Goal: Information Seeking & Learning: Check status

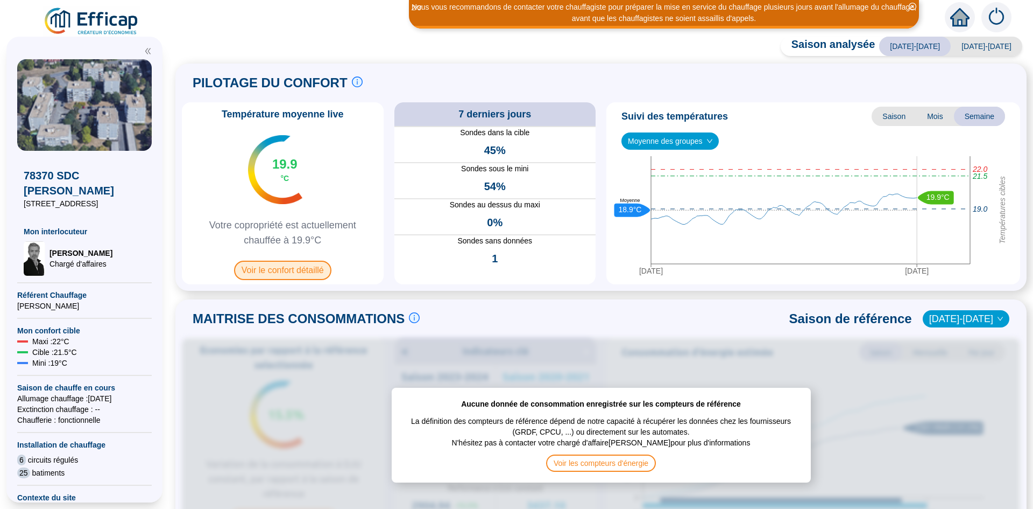
click at [281, 269] on span "Voir le confort détaillé" at bounding box center [282, 270] width 97 height 19
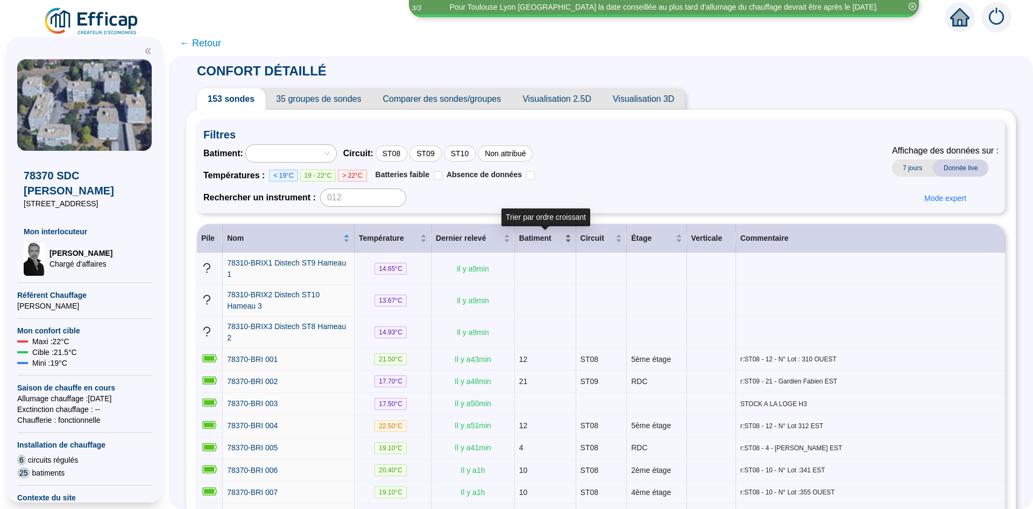
click at [548, 238] on span "Batiment" at bounding box center [541, 238] width 44 height 11
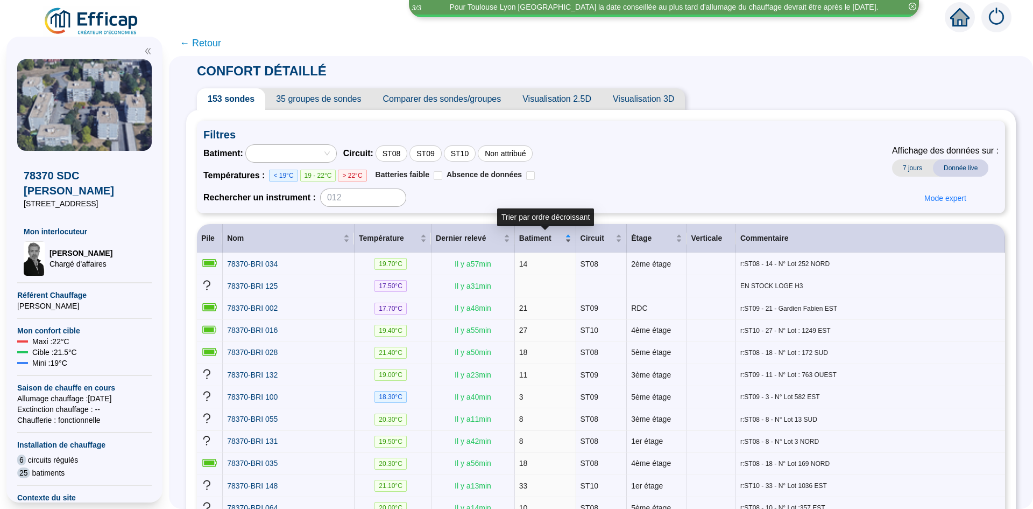
click at [567, 240] on div "Batiment" at bounding box center [545, 238] width 52 height 11
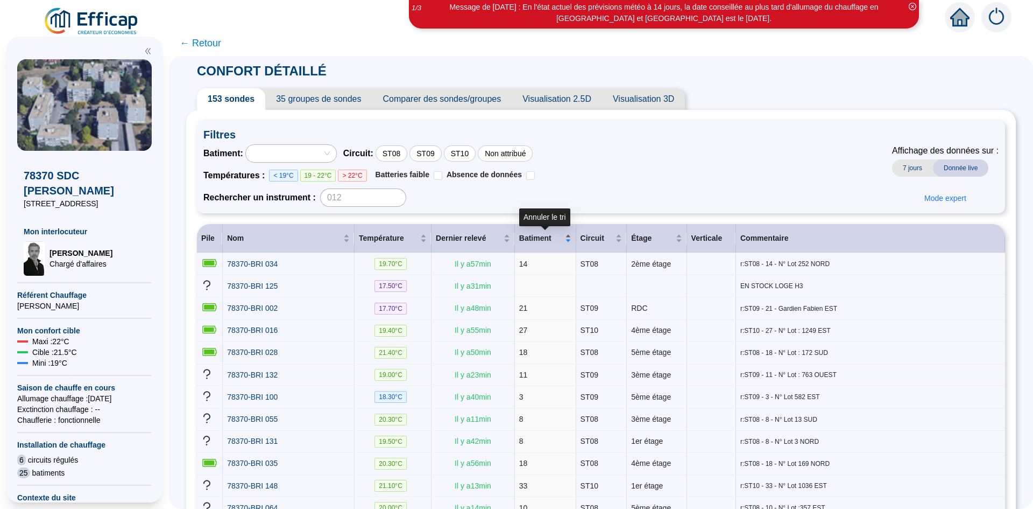
click at [568, 244] on div "Batiment" at bounding box center [545, 238] width 52 height 11
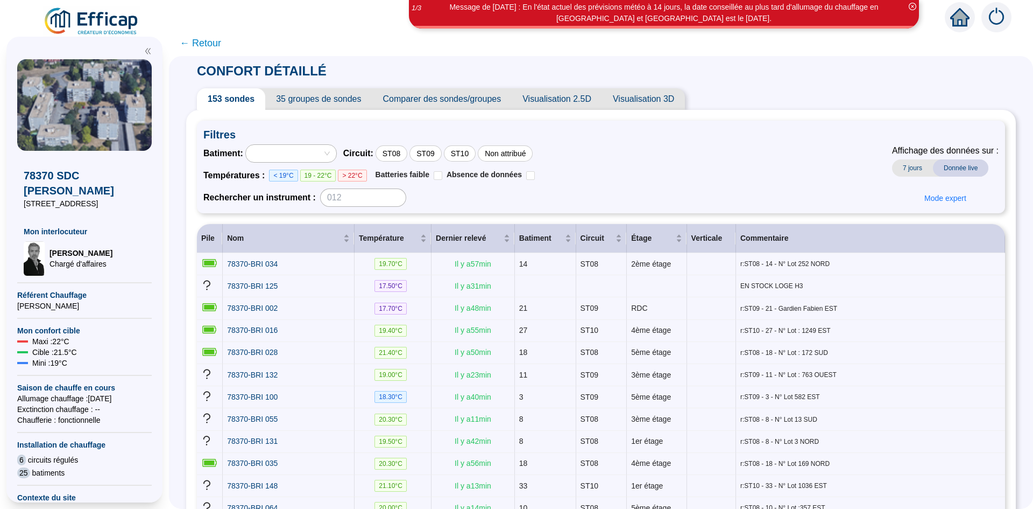
click at [298, 151] on div at bounding box center [285, 153] width 75 height 15
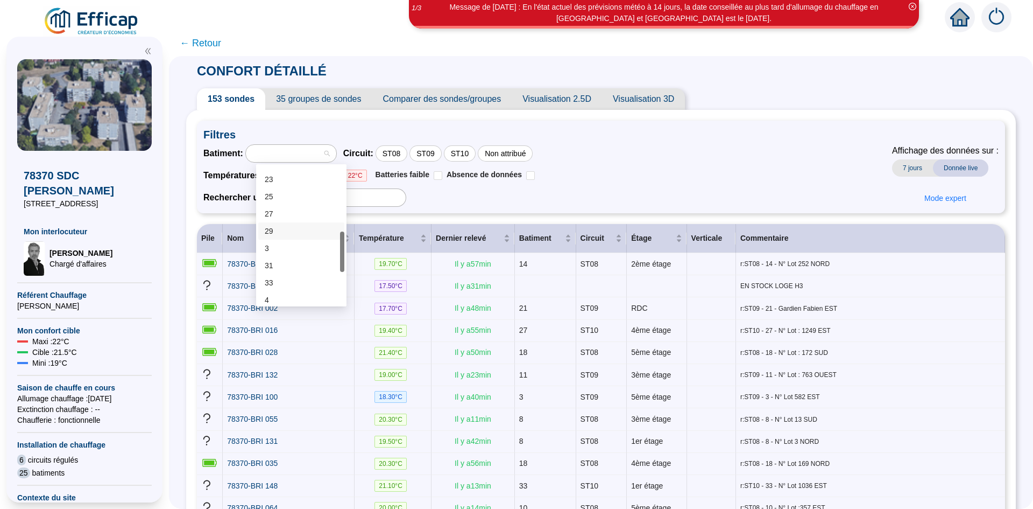
scroll to position [112, 0]
click at [268, 268] on div "21" at bounding box center [301, 269] width 73 height 11
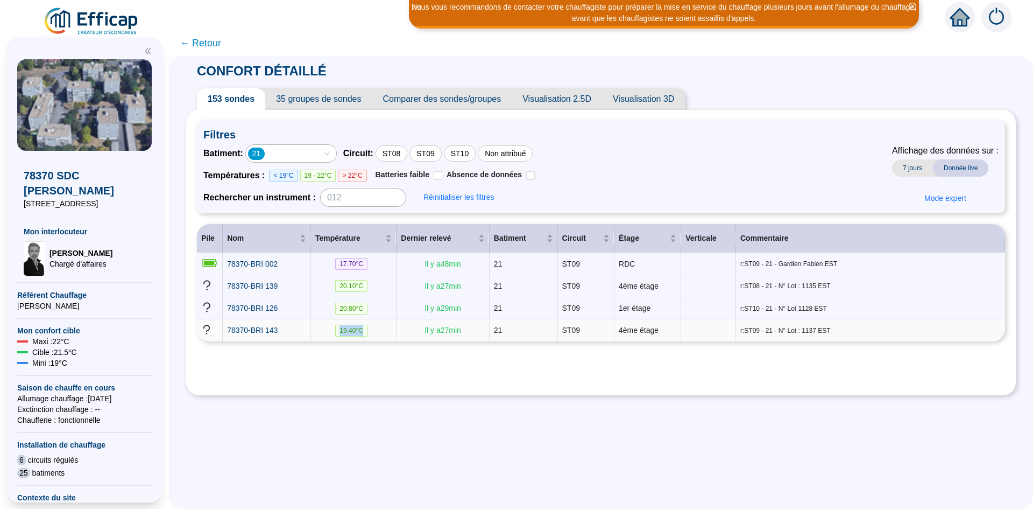
drag, startPoint x: 371, startPoint y: 333, endPoint x: 342, endPoint y: 326, distance: 29.8
click at [342, 326] on td "19.40 °C" at bounding box center [354, 331] width 86 height 22
click at [486, 320] on td "Il y a 27 min" at bounding box center [443, 331] width 93 height 22
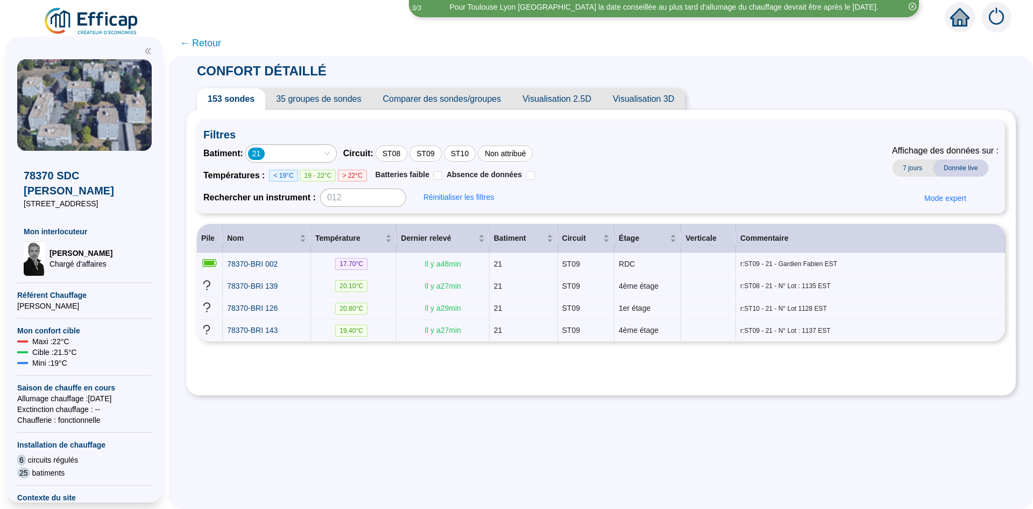
drag, startPoint x: 336, startPoint y: 152, endPoint x: 325, endPoint y: 154, distance: 10.9
click at [335, 152] on div "21" at bounding box center [291, 153] width 90 height 17
click at [302, 155] on div "21" at bounding box center [285, 153] width 75 height 15
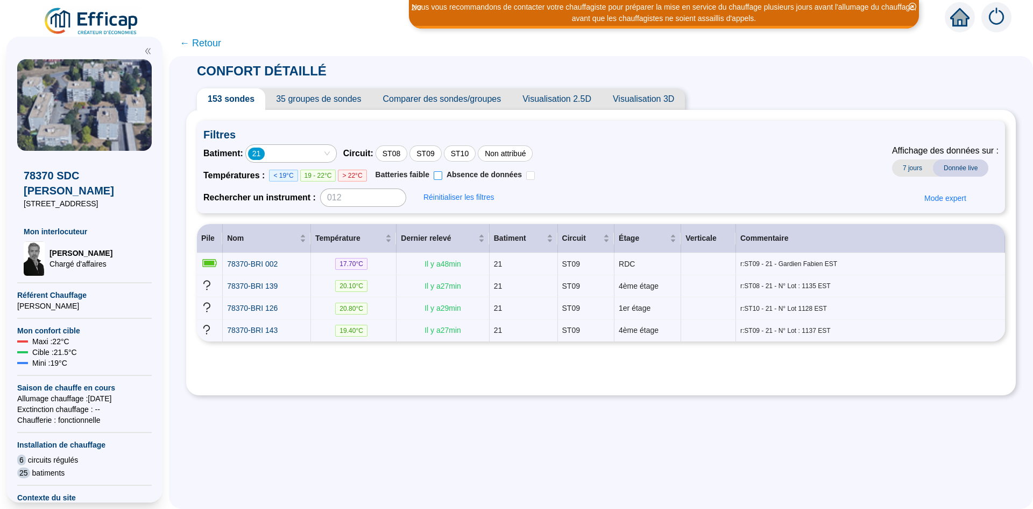
click at [397, 176] on span "Batteries faible" at bounding box center [403, 174] width 54 height 9
click at [434, 176] on input "Batteries faible" at bounding box center [438, 175] width 9 height 9
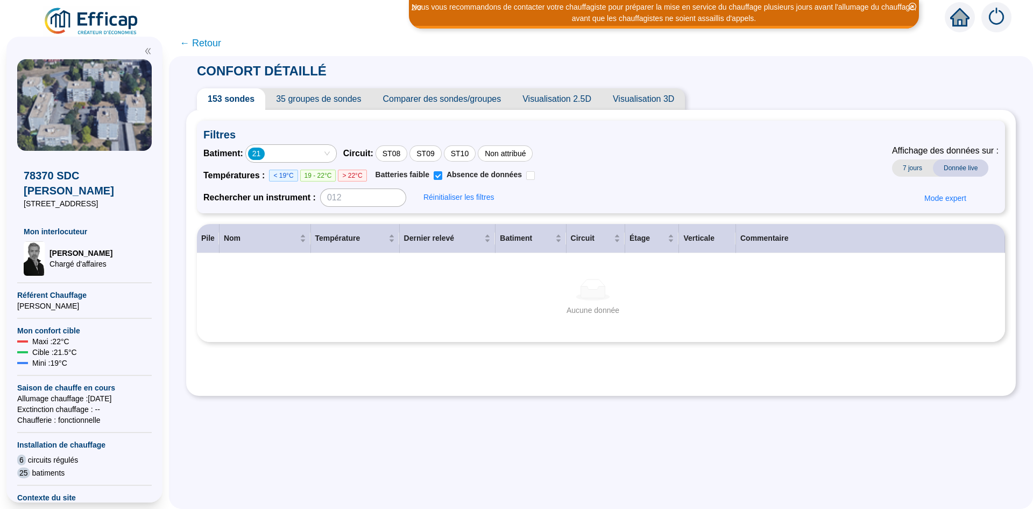
click at [323, 156] on div "21" at bounding box center [285, 153] width 75 height 15
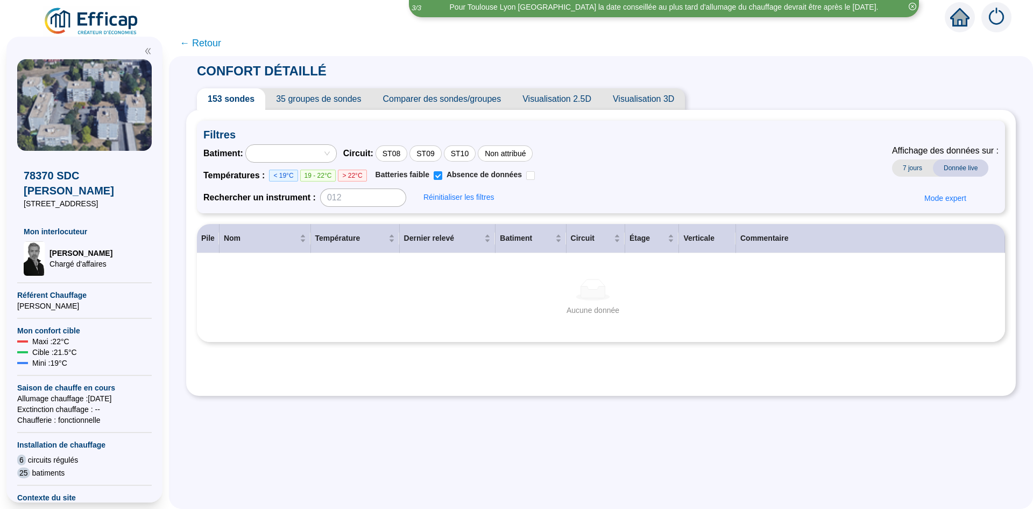
click at [323, 160] on div at bounding box center [285, 153] width 75 height 15
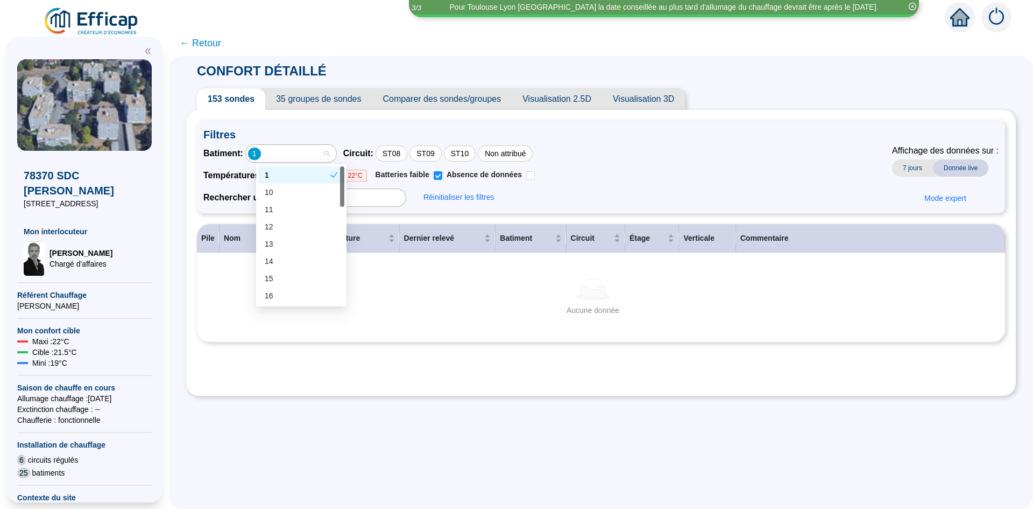
click at [321, 159] on div "1" at bounding box center [285, 153] width 75 height 15
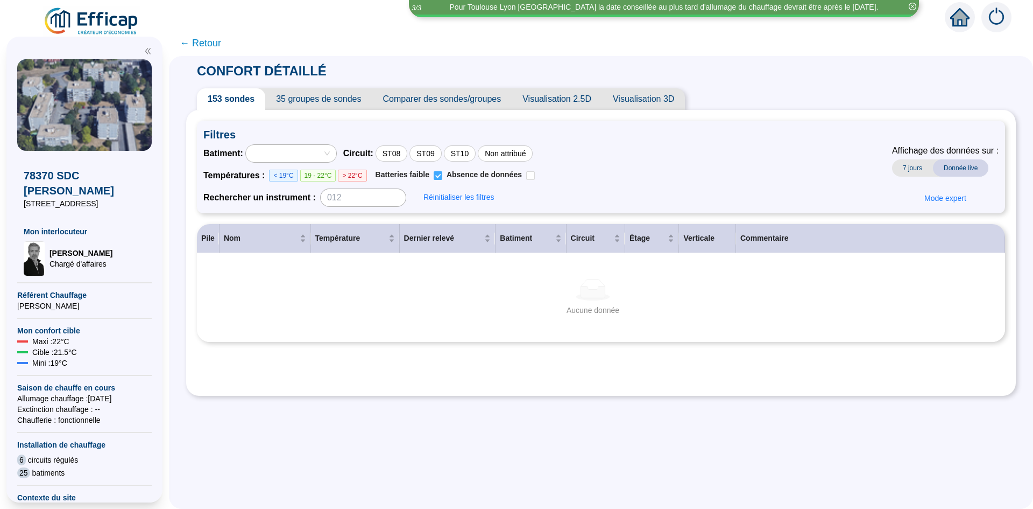
click at [442, 177] on input "Batteries faible" at bounding box center [438, 175] width 9 height 9
click at [633, 158] on div "Batiment : Circuit : ST08 ST09 ST10 Non attribué Températures : < 19°C 19 - 22°…" at bounding box center [601, 175] width 796 height 62
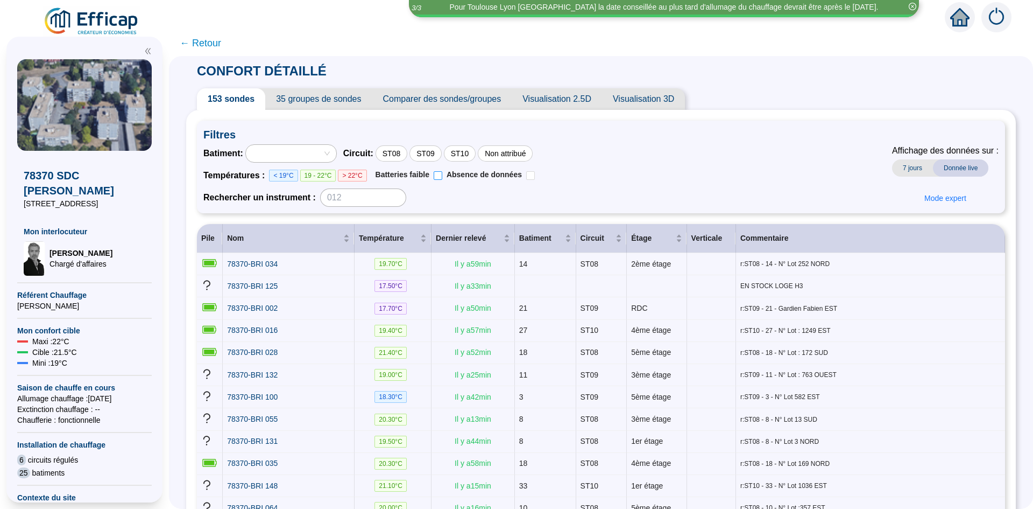
click at [442, 176] on input "Batteries faible" at bounding box center [438, 175] width 9 height 9
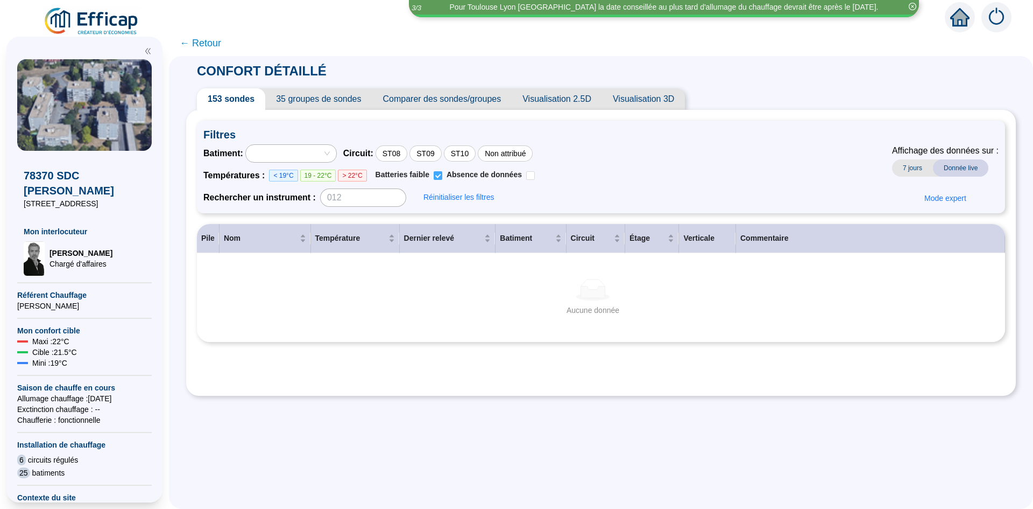
click at [442, 176] on input "Batteries faible" at bounding box center [438, 175] width 9 height 9
checkbox input "false"
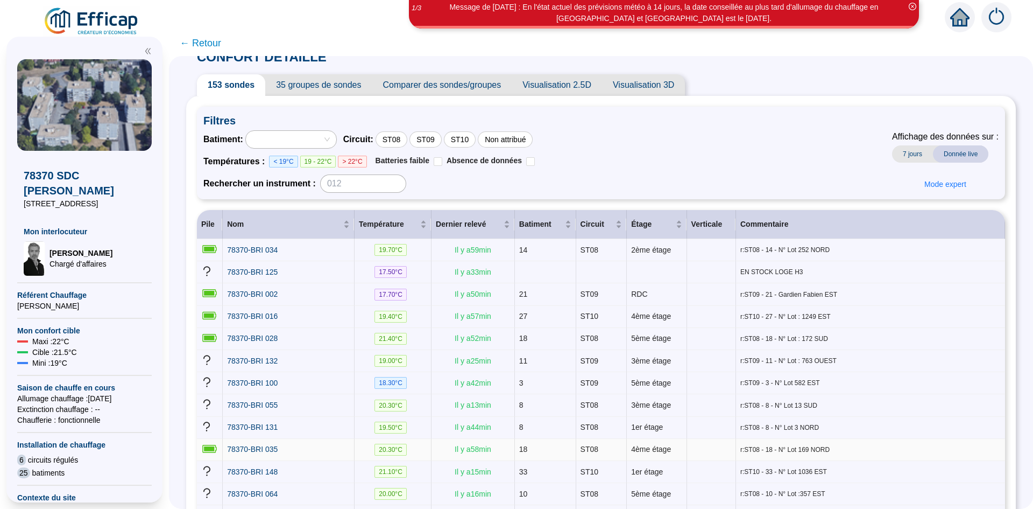
scroll to position [0, 0]
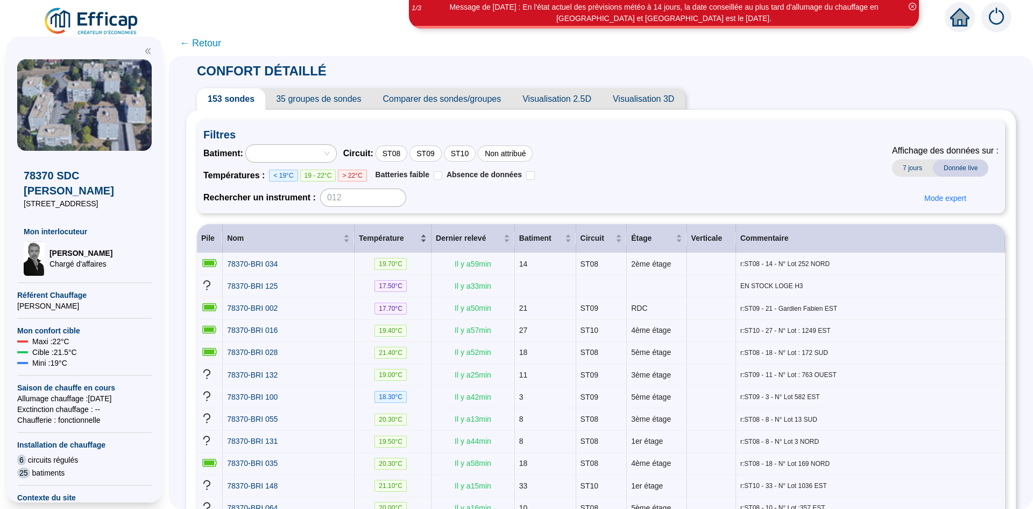
click at [427, 237] on div "Température" at bounding box center [393, 238] width 68 height 11
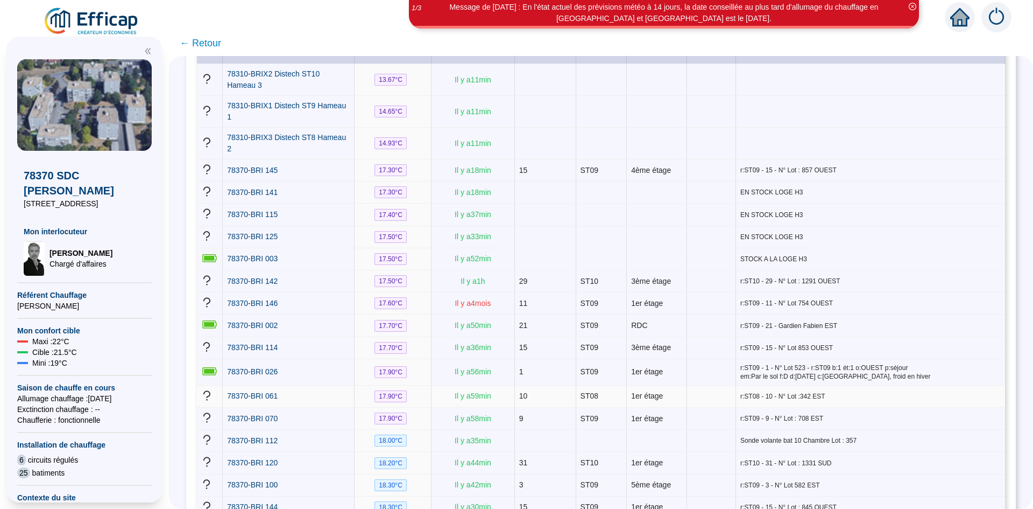
scroll to position [215, 0]
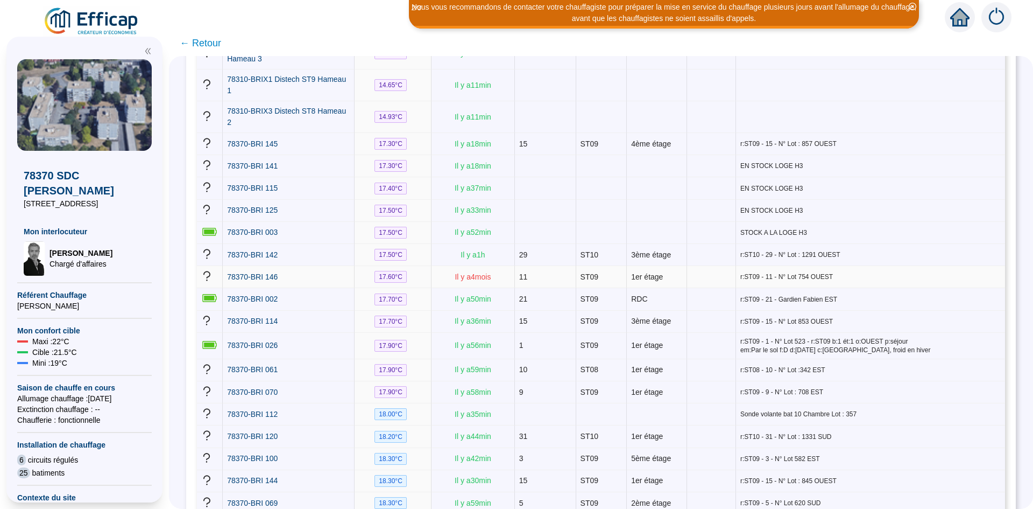
drag, startPoint x: 486, startPoint y: 258, endPoint x: 455, endPoint y: 254, distance: 30.9
click at [455, 266] on td "[DATE]" at bounding box center [473, 277] width 83 height 22
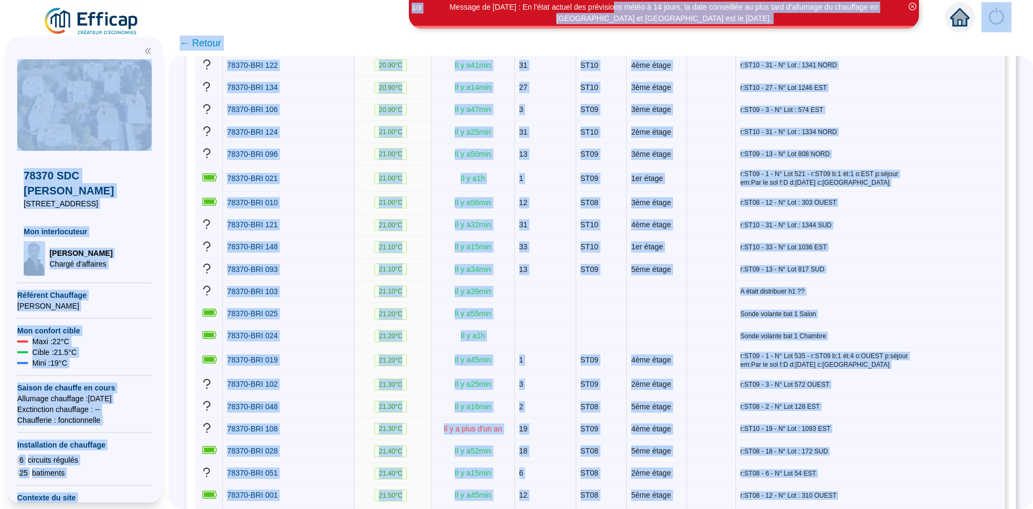
scroll to position [2909, 0]
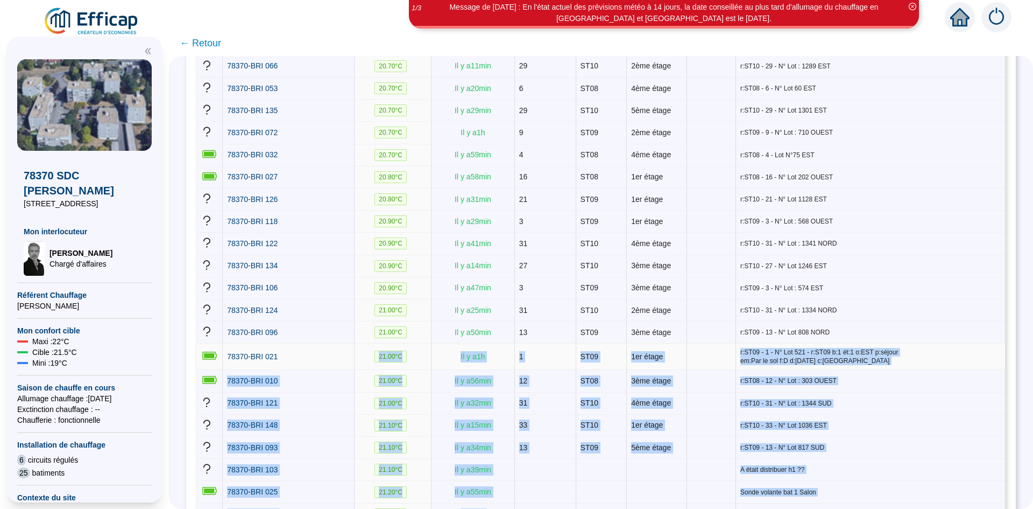
drag, startPoint x: 425, startPoint y: 236, endPoint x: 314, endPoint y: 273, distance: 116.9
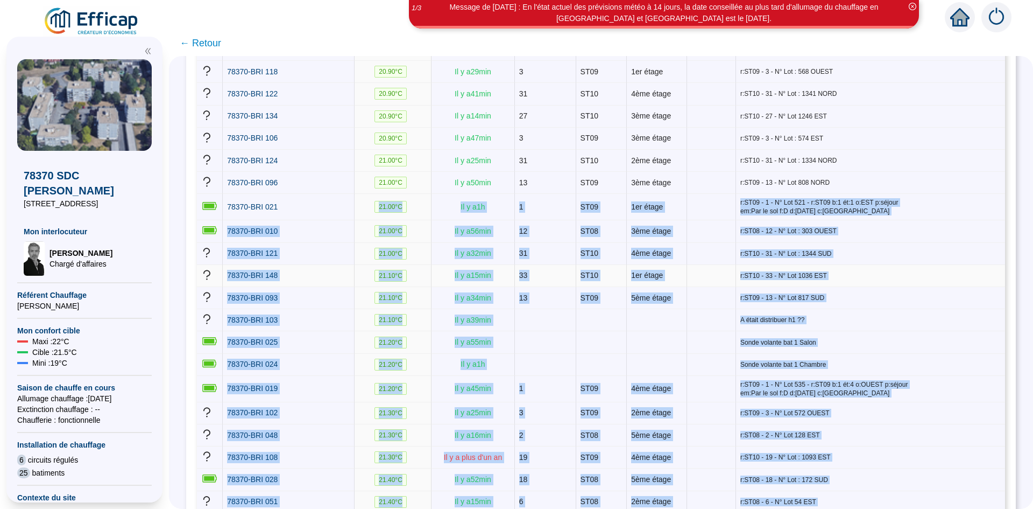
scroll to position [3070, 0]
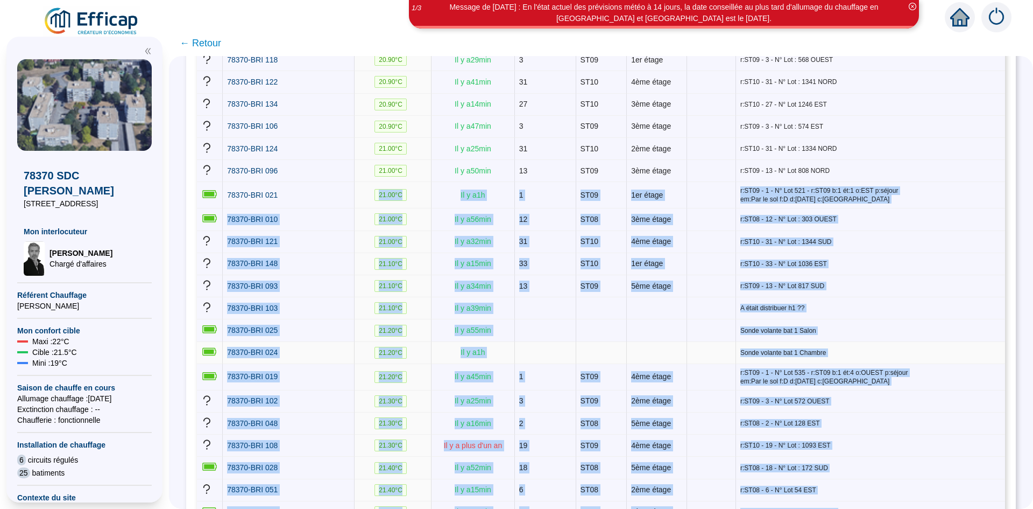
click at [512, 342] on td "Il y a 1 h" at bounding box center [473, 353] width 83 height 22
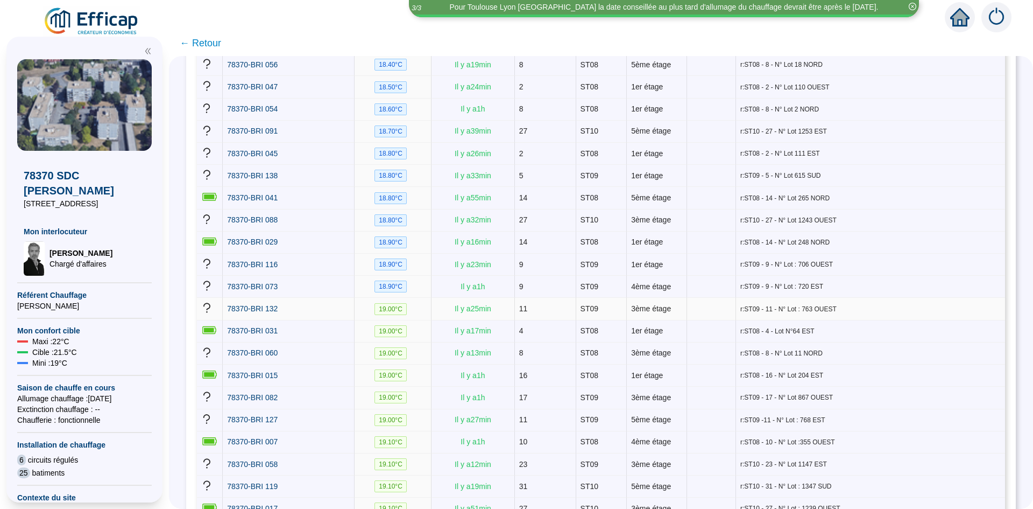
scroll to position [1025, 0]
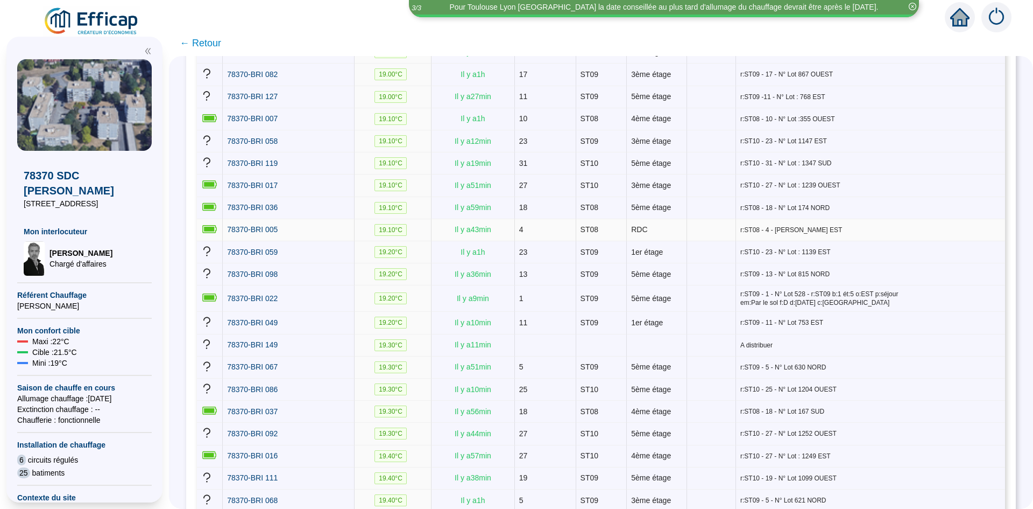
drag, startPoint x: 833, startPoint y: 189, endPoint x: 734, endPoint y: 191, distance: 99.0
click at [741, 226] on span "r:ST08 - 4 - [PERSON_NAME] EST" at bounding box center [871, 230] width 261 height 9
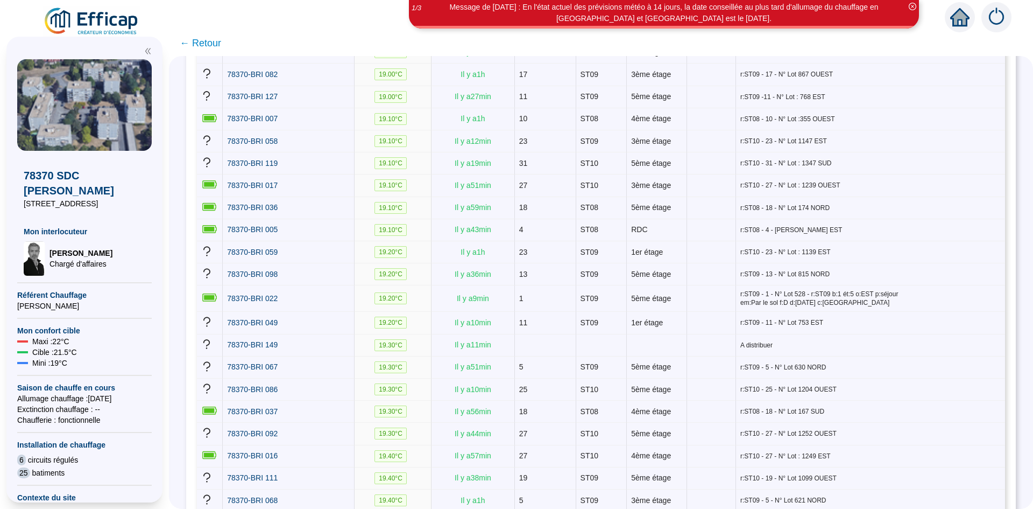
click at [911, 10] on icon "close-circle" at bounding box center [913, 7] width 8 height 8
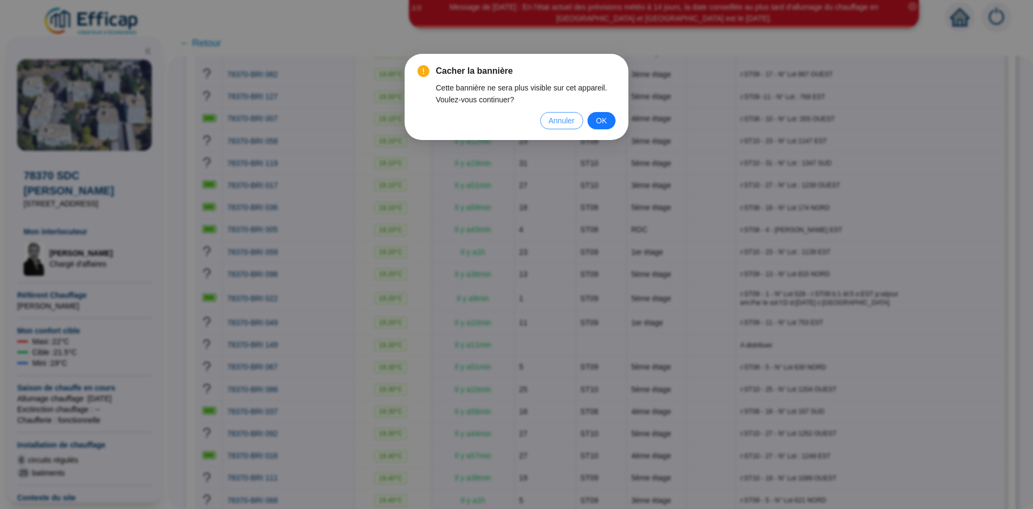
click at [560, 118] on span "Annuler" at bounding box center [562, 121] width 26 height 12
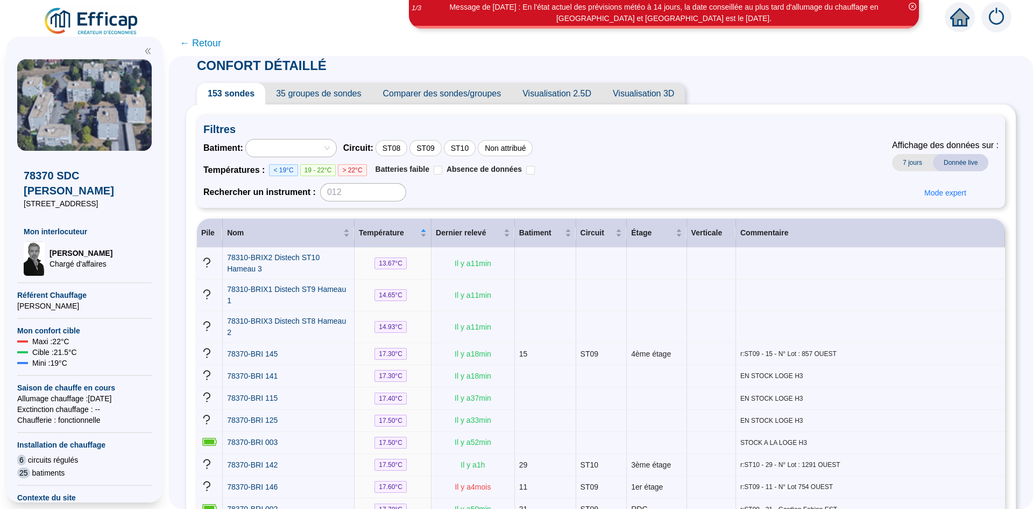
scroll to position [0, 0]
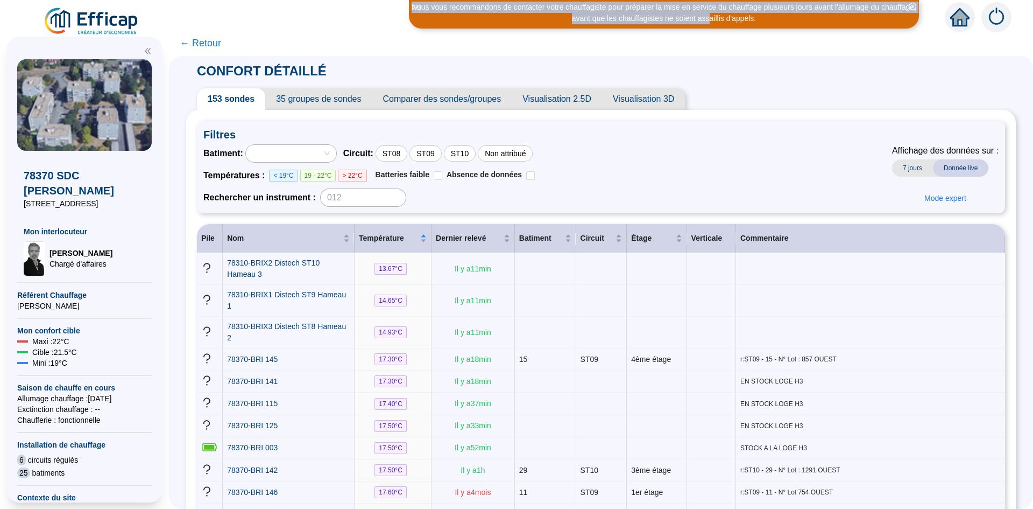
drag, startPoint x: 794, startPoint y: 8, endPoint x: 832, endPoint y: 19, distance: 39.7
click at [841, 7] on div "Nous vous recommandons de contacter votre chauffagiste pour préparer la mise en…" at bounding box center [664, 13] width 507 height 23
click at [832, 19] on div "Nous vous recommandons de contacter votre chauffagiste pour préparer la mise en…" at bounding box center [516, 15] width 1033 height 30
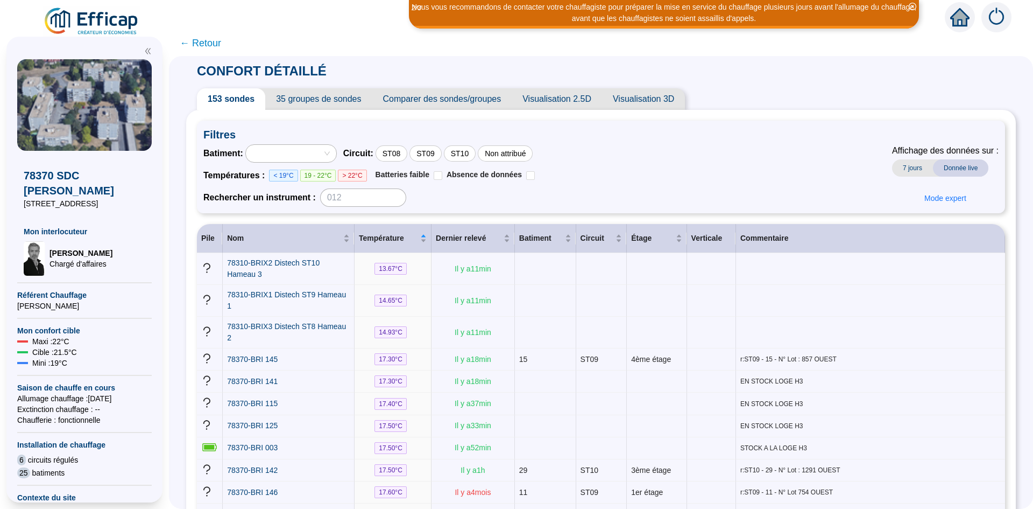
click at [843, 4] on div "Nous vous recommandons de contacter votre chauffagiste pour préparer la mise en…" at bounding box center [664, 13] width 507 height 23
click at [915, 8] on icon "close-circle" at bounding box center [913, 7] width 8 height 8
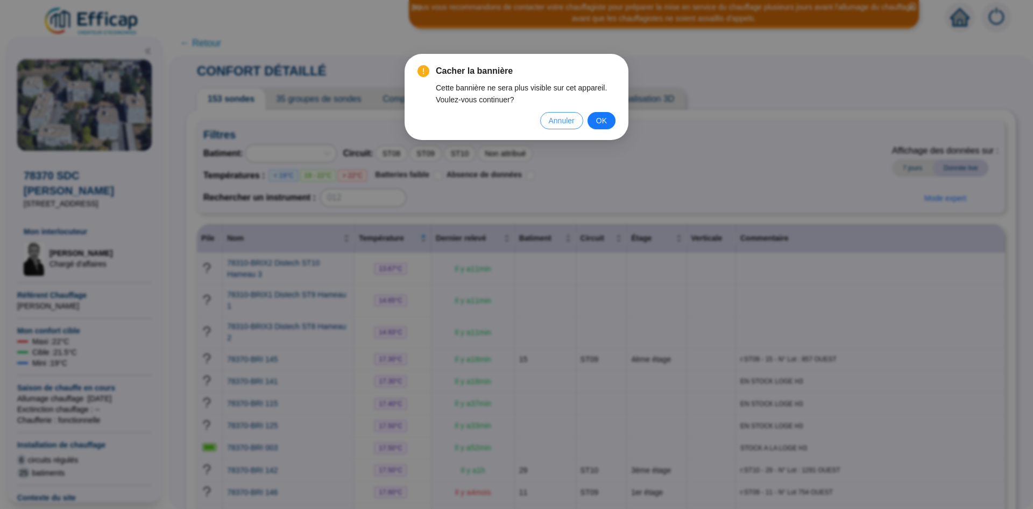
click at [582, 122] on button "Annuler" at bounding box center [561, 120] width 43 height 17
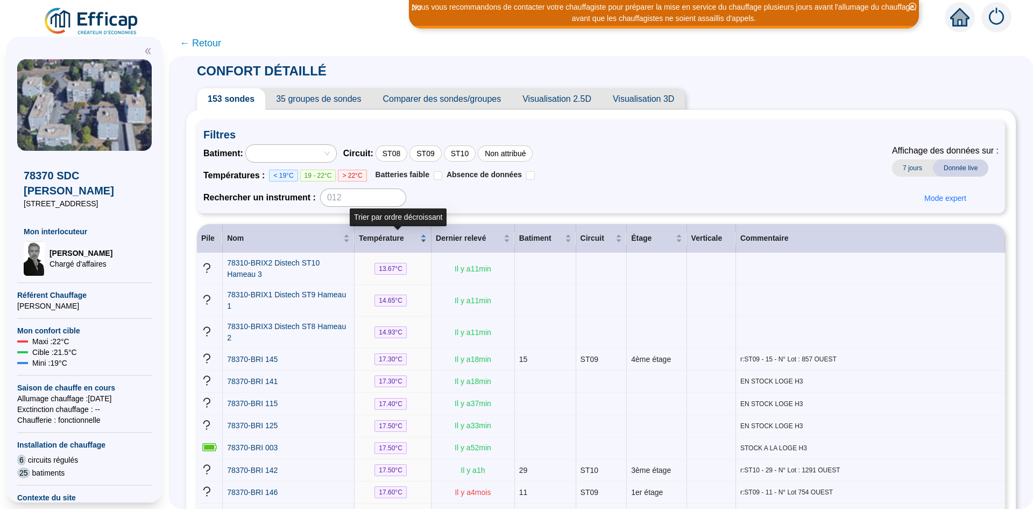
click at [409, 243] on span "Température" at bounding box center [388, 238] width 59 height 11
